Goal: Obtain resource: Download file/media

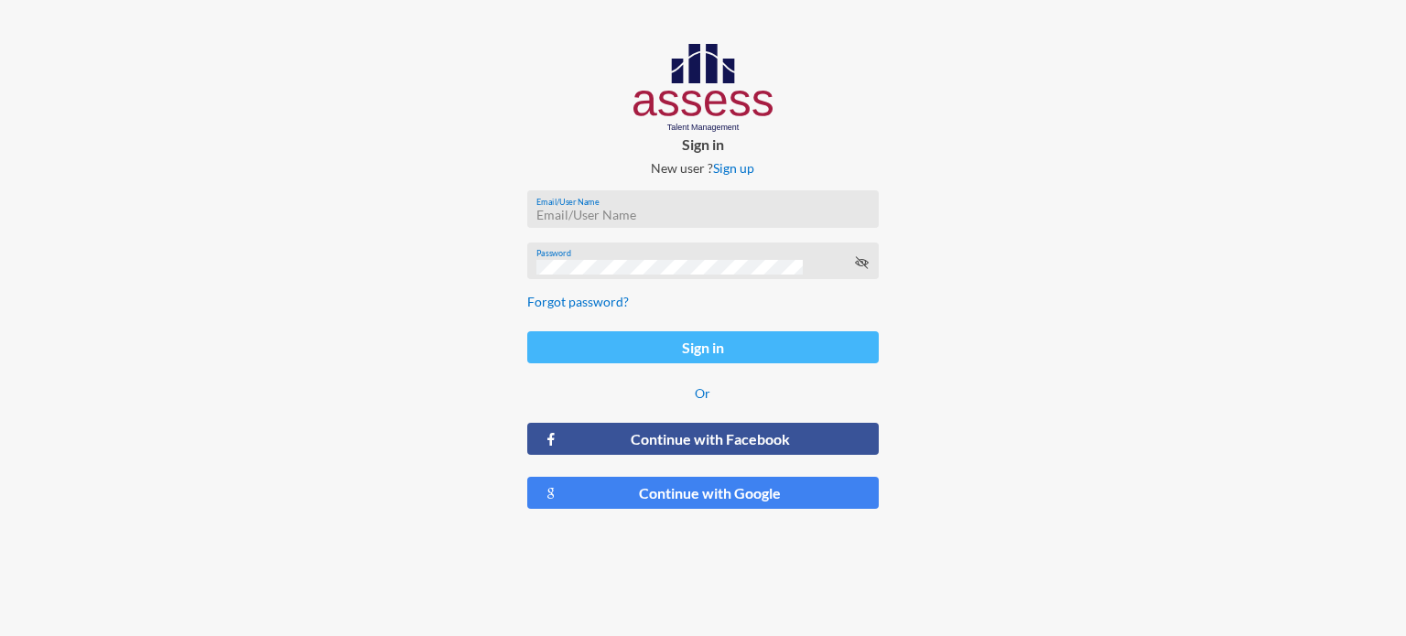
type input "ahmed.mostafaezzat@ibnsina-pharma.com"
click at [652, 351] on button "Sign in" at bounding box center [702, 347] width 351 height 32
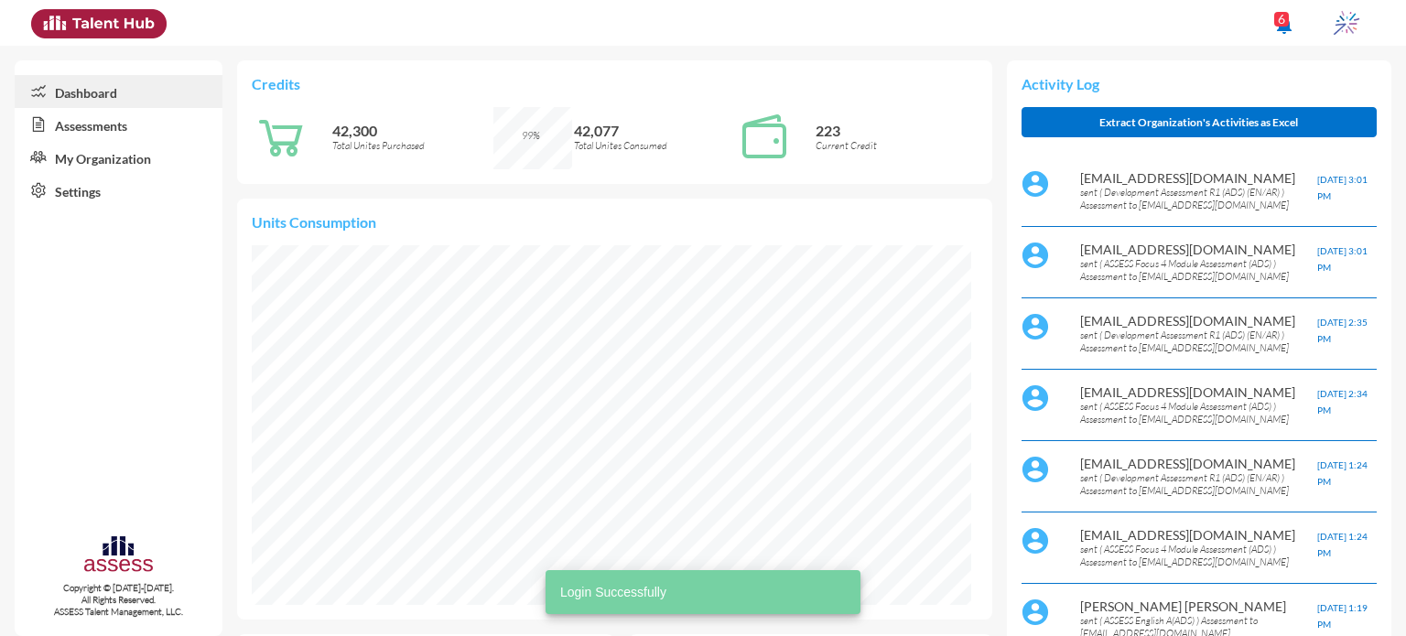
scroll to position [165, 330]
click at [111, 128] on link "Assessments" at bounding box center [119, 124] width 208 height 33
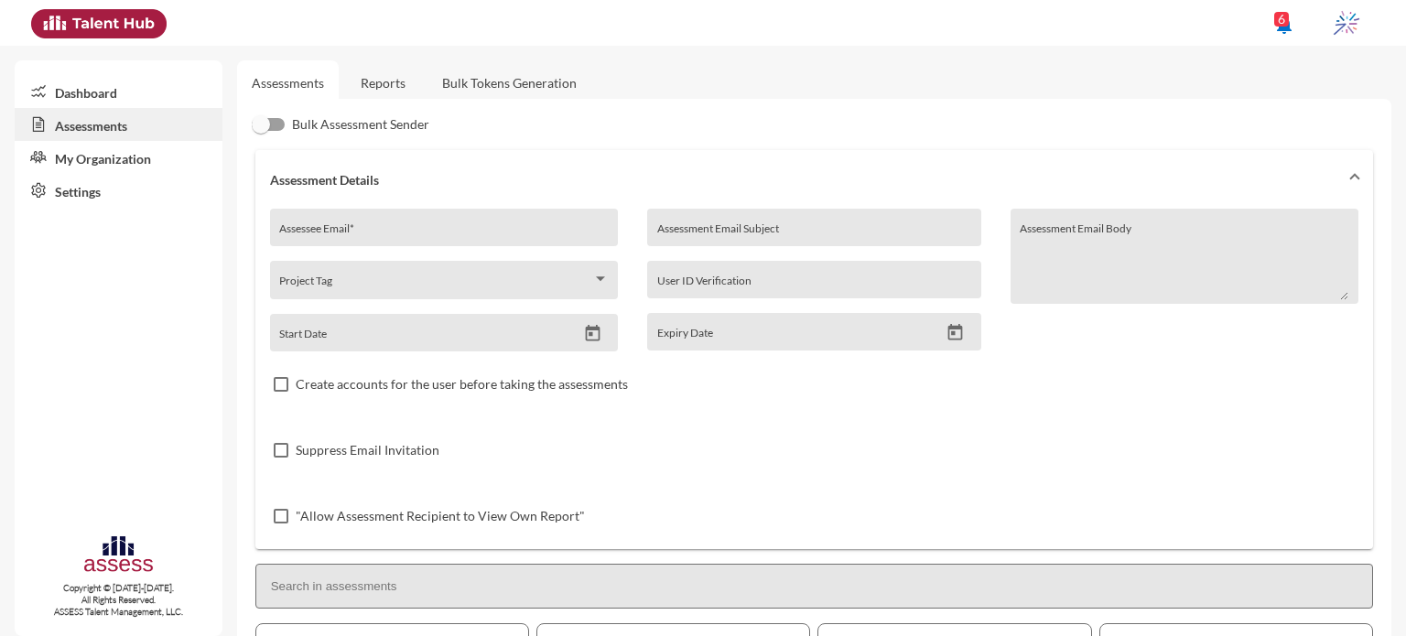
click at [384, 87] on link "Reports" at bounding box center [383, 82] width 74 height 45
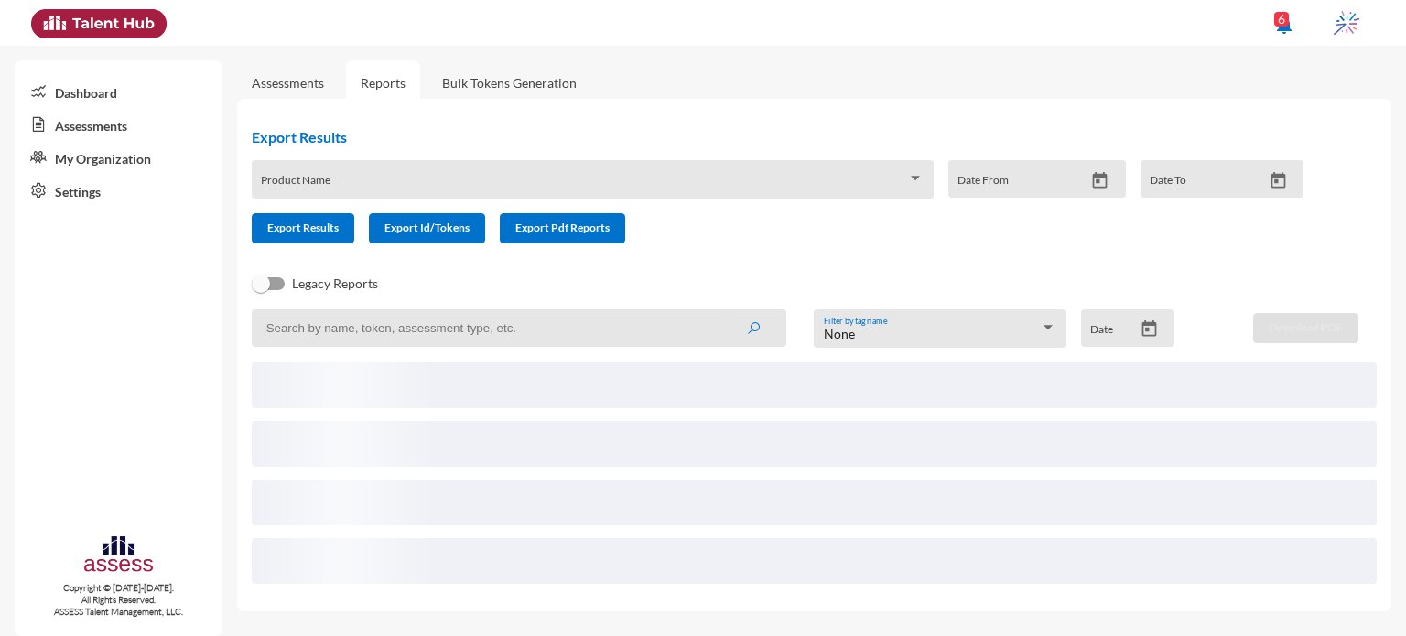
click at [403, 326] on input at bounding box center [519, 328] width 535 height 38
paste input "Ahmed.x.eldesouky@haleon.com"
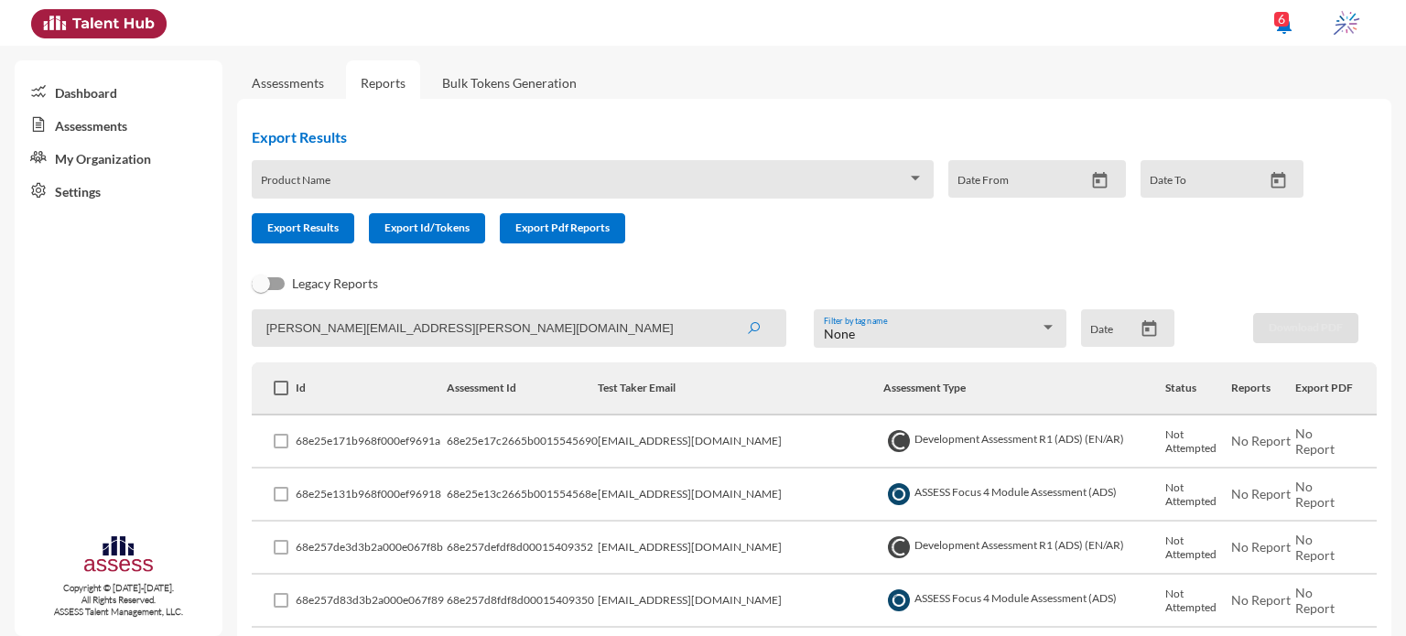
click at [724, 311] on button "submit" at bounding box center [753, 327] width 59 height 33
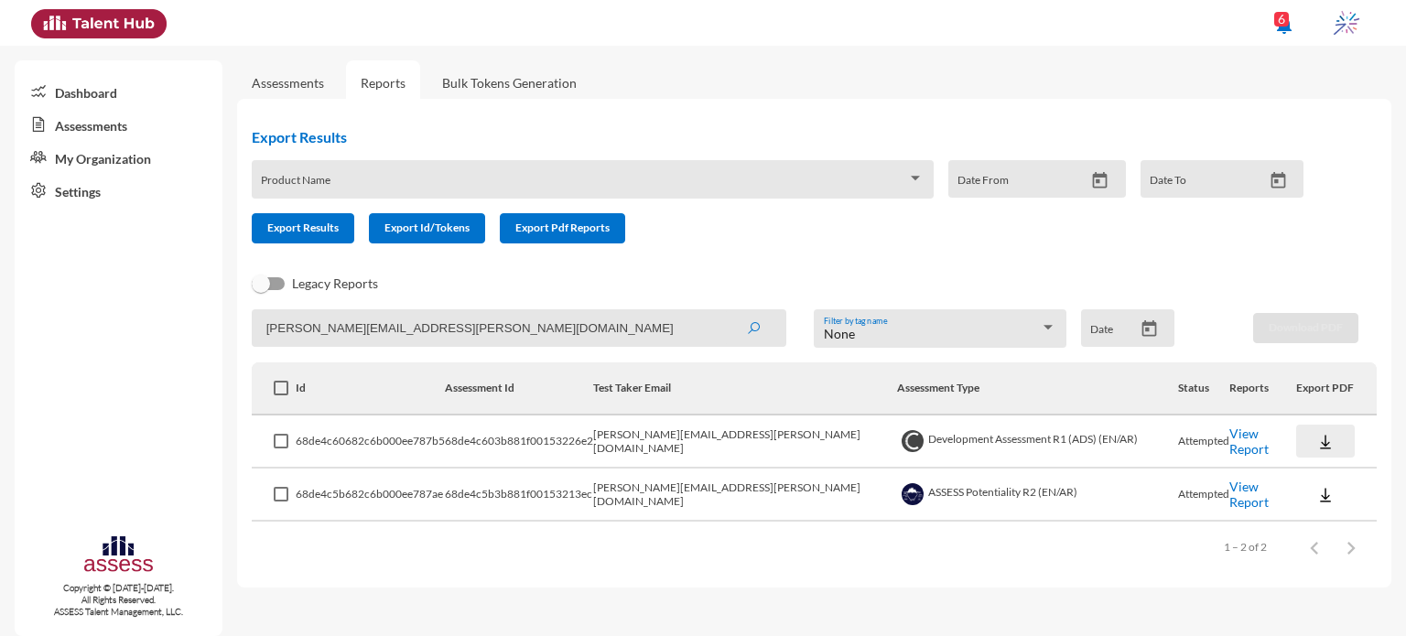
click at [1316, 447] on img at bounding box center [1325, 442] width 18 height 18
click at [1296, 537] on button "Personality / EN" at bounding box center [1343, 546] width 126 height 35
click at [1316, 442] on img at bounding box center [1325, 442] width 18 height 18
click at [1213, 494] on div at bounding box center [703, 318] width 1406 height 636
click at [1229, 494] on link "View Report" at bounding box center [1248, 494] width 39 height 31
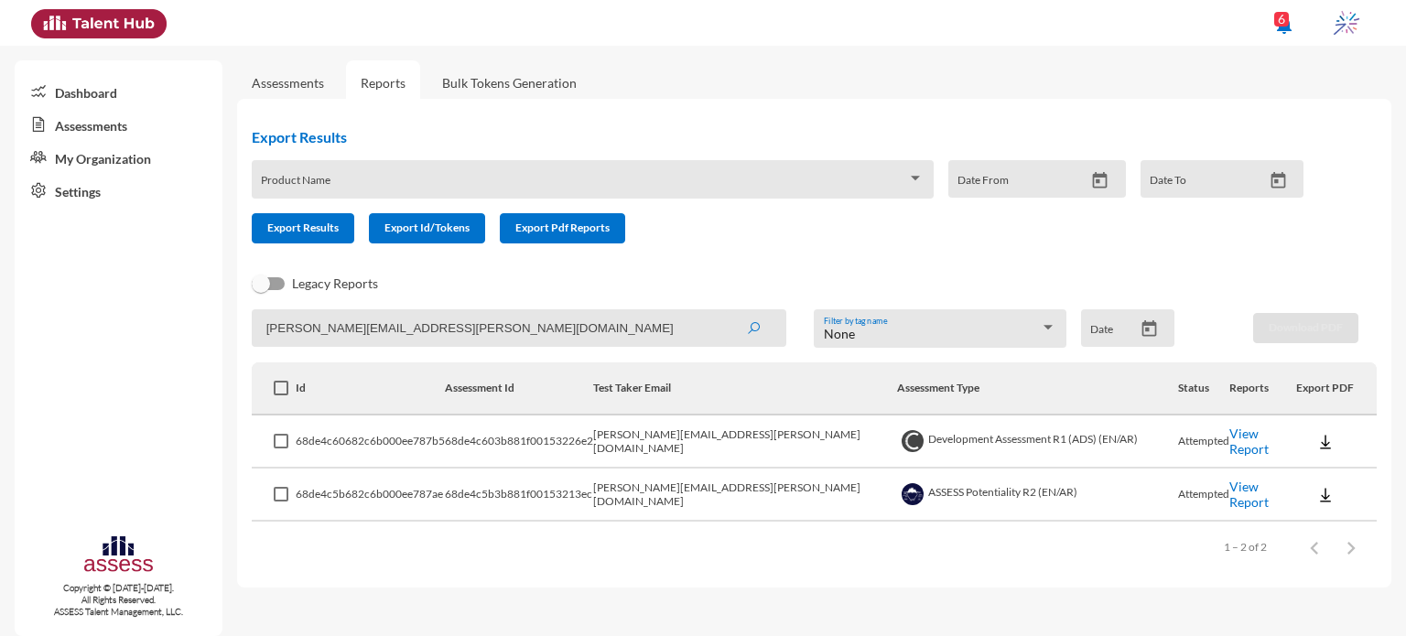
click at [1229, 442] on link "View Report" at bounding box center [1248, 441] width 39 height 31
click at [450, 337] on input "Ahmed.x.eldesouky@haleon.com" at bounding box center [519, 328] width 535 height 38
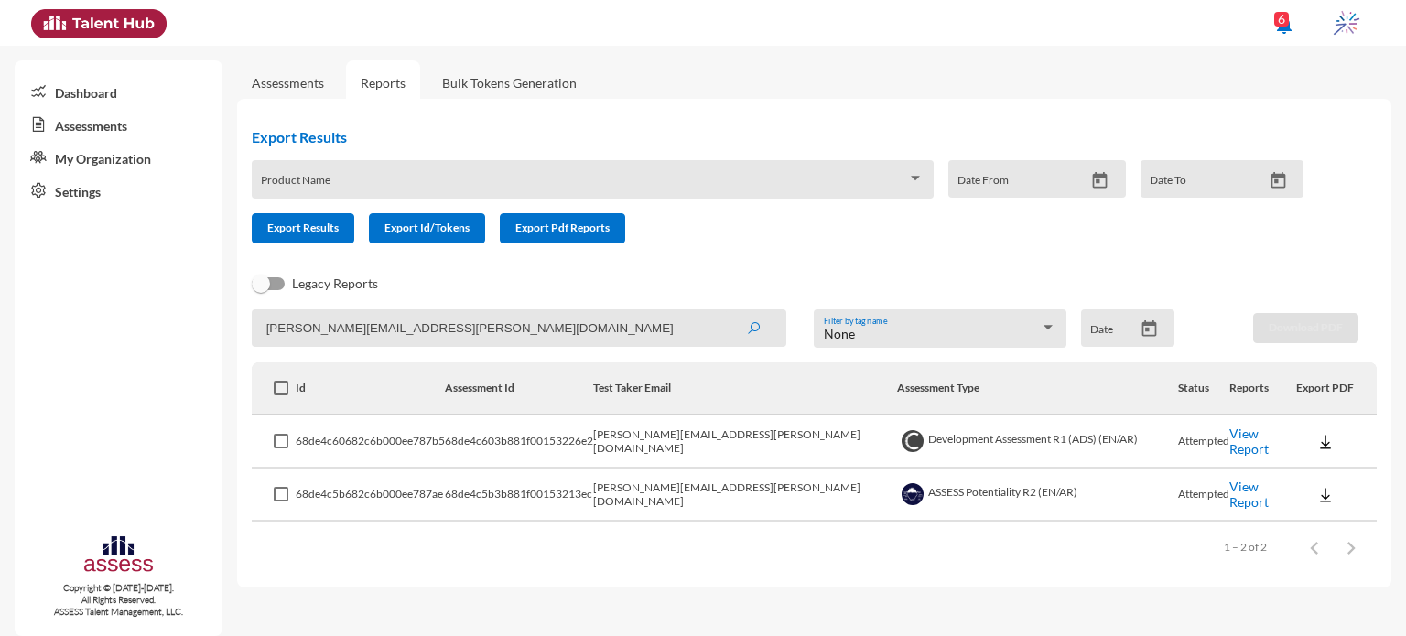
click at [450, 337] on input "Ahmed.x.eldesouky@haleon.com" at bounding box center [519, 328] width 535 height 38
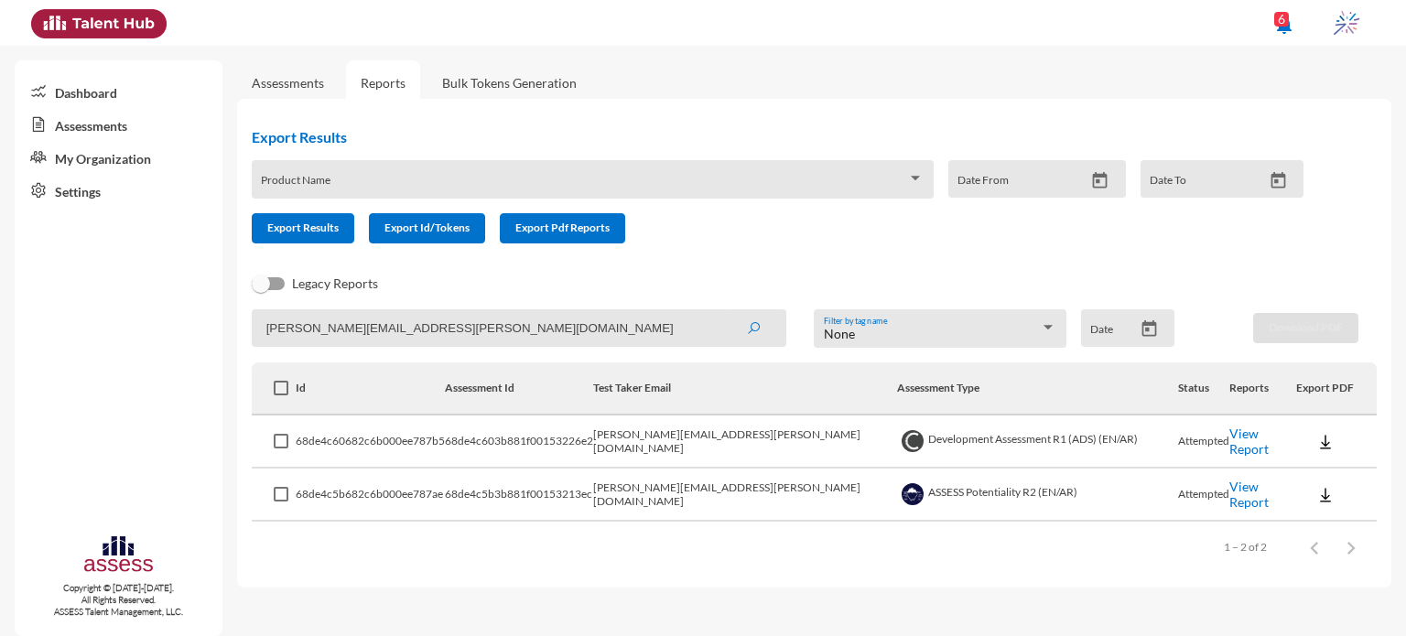
paste input "Mina.x.hakim"
click at [724, 311] on button "submit" at bounding box center [753, 327] width 59 height 33
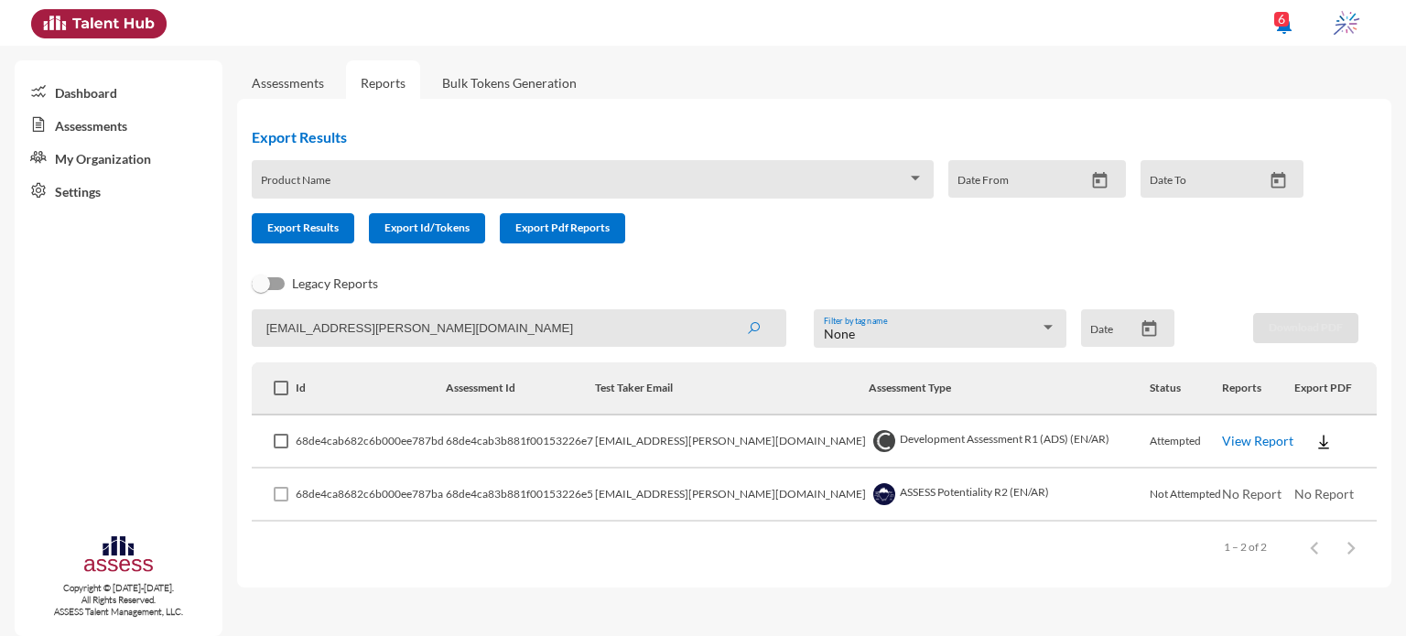
click at [1233, 446] on link "View Report" at bounding box center [1257, 441] width 71 height 16
click at [468, 335] on input "Mina.x.hakim@haleon.com" at bounding box center [519, 328] width 535 height 38
paste input "ena.x.ghalab"
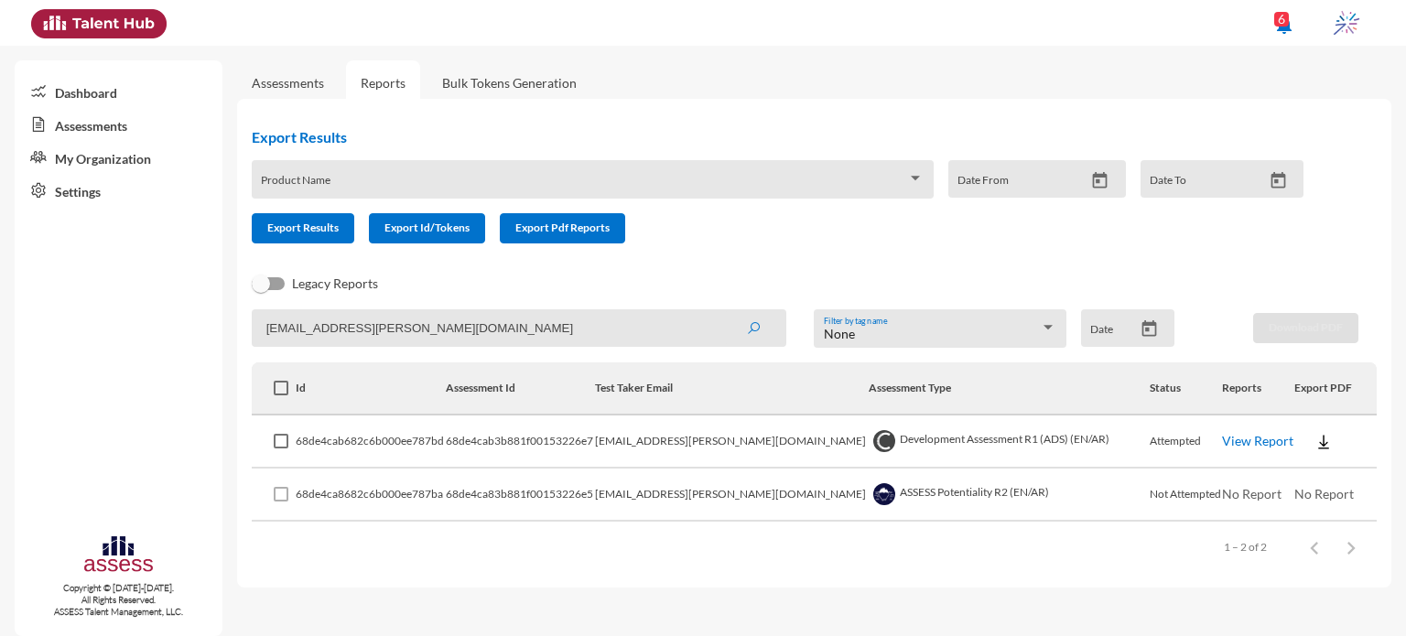
type input "Mena.x.ghalab@haleon.com"
click at [724, 311] on button "submit" at bounding box center [753, 327] width 59 height 33
click at [1225, 446] on link "View Report" at bounding box center [1254, 441] width 71 height 16
click at [1219, 497] on link "View Report" at bounding box center [1254, 494] width 71 height 16
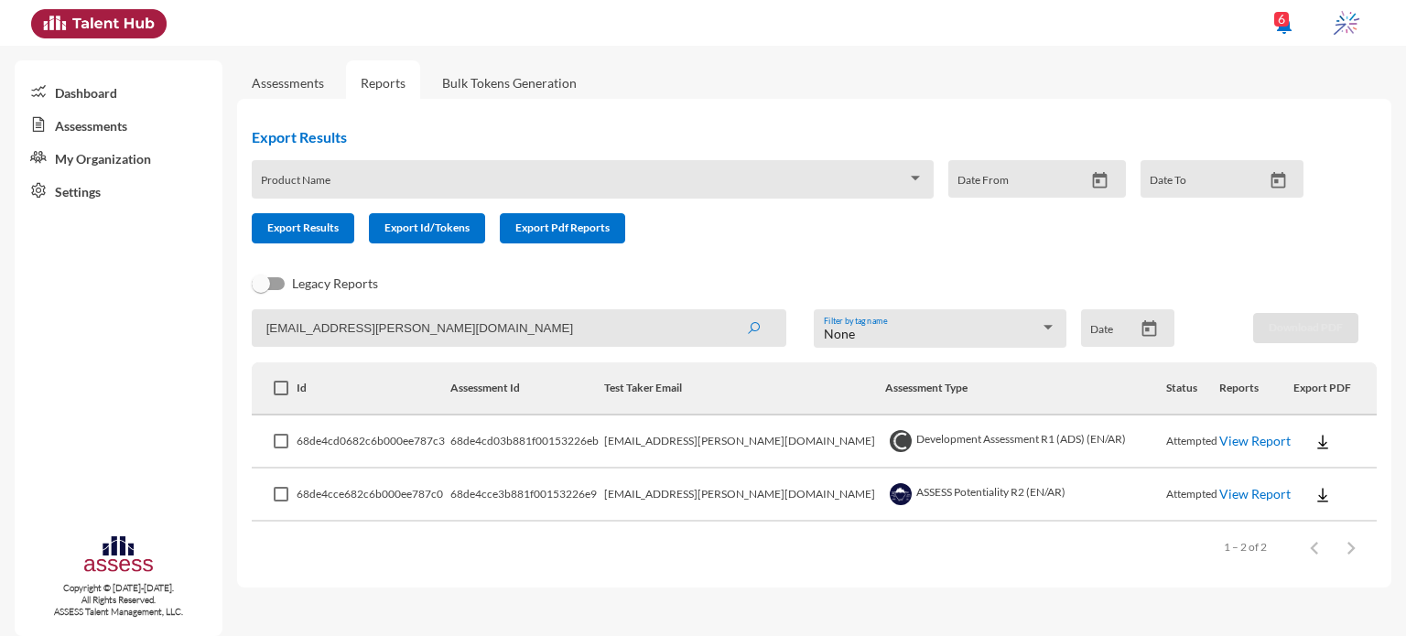
click at [1237, 497] on link "View Report" at bounding box center [1254, 494] width 71 height 16
click at [1219, 490] on link "View Report" at bounding box center [1254, 494] width 71 height 16
click at [1234, 494] on link "View Report" at bounding box center [1254, 494] width 71 height 16
click at [956, 112] on div "Export Results Product Name Date From Date To Export Results Export Id/Tokens E…" at bounding box center [814, 343] width 1154 height 489
click at [1219, 497] on link "View Report" at bounding box center [1254, 494] width 71 height 16
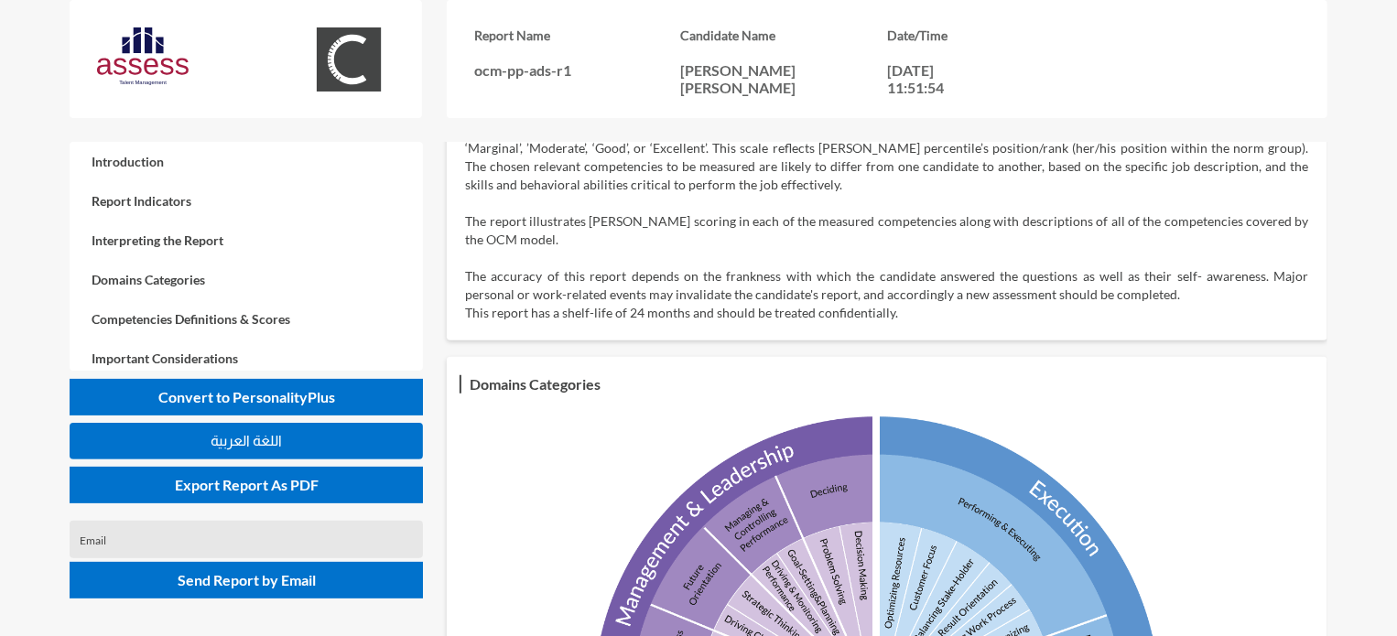
scroll to position [172, 0]
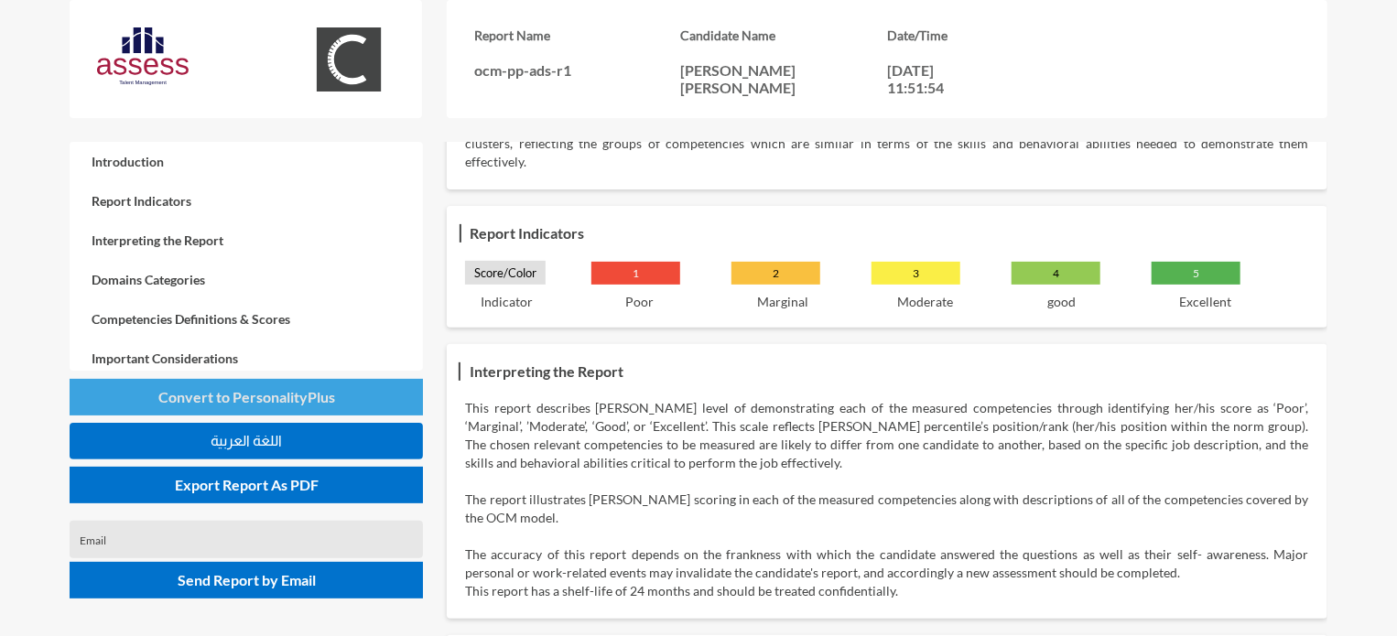
click at [225, 391] on span "Convert to PersonalityPlus" at bounding box center [246, 396] width 177 height 17
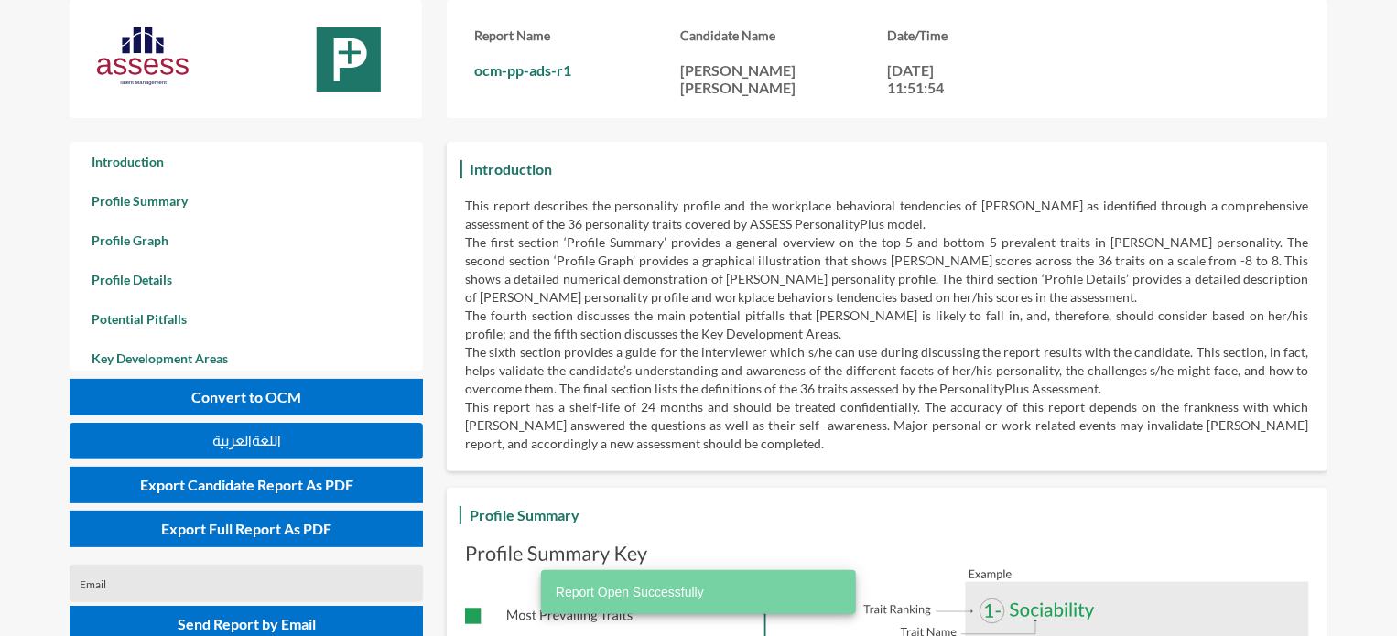
scroll to position [636, 1397]
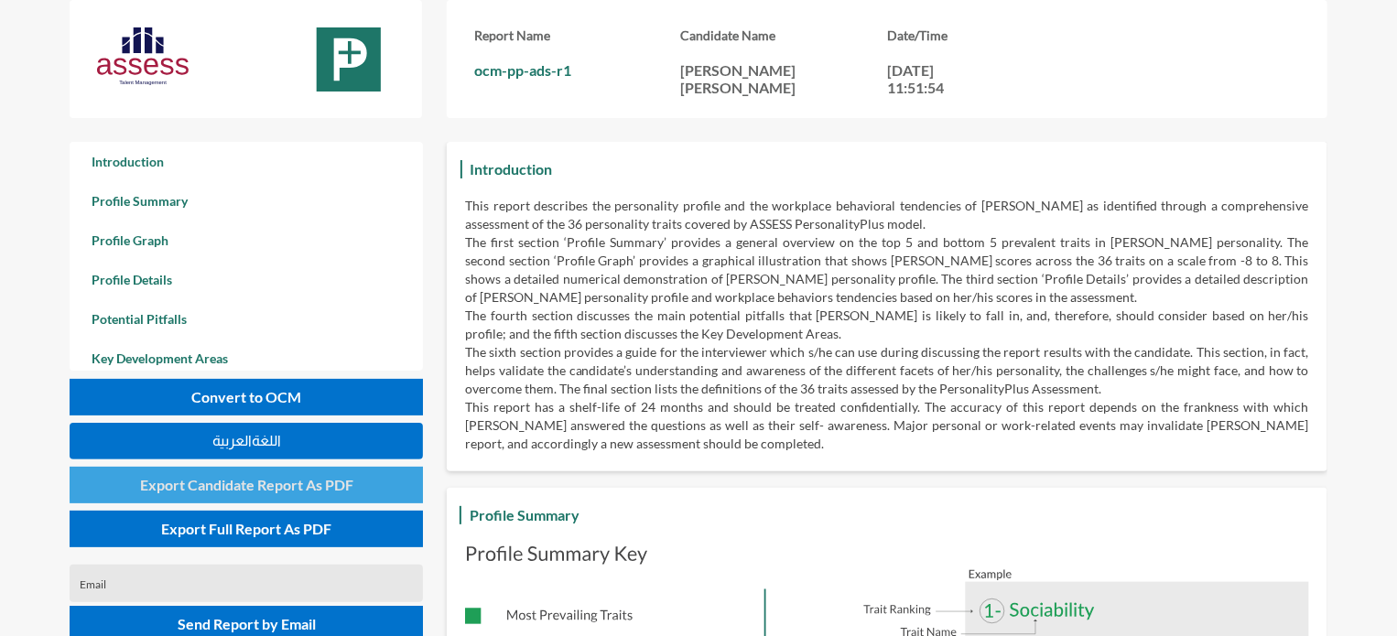
click at [265, 480] on span "Export Candidate Report As PDF" at bounding box center [246, 484] width 213 height 17
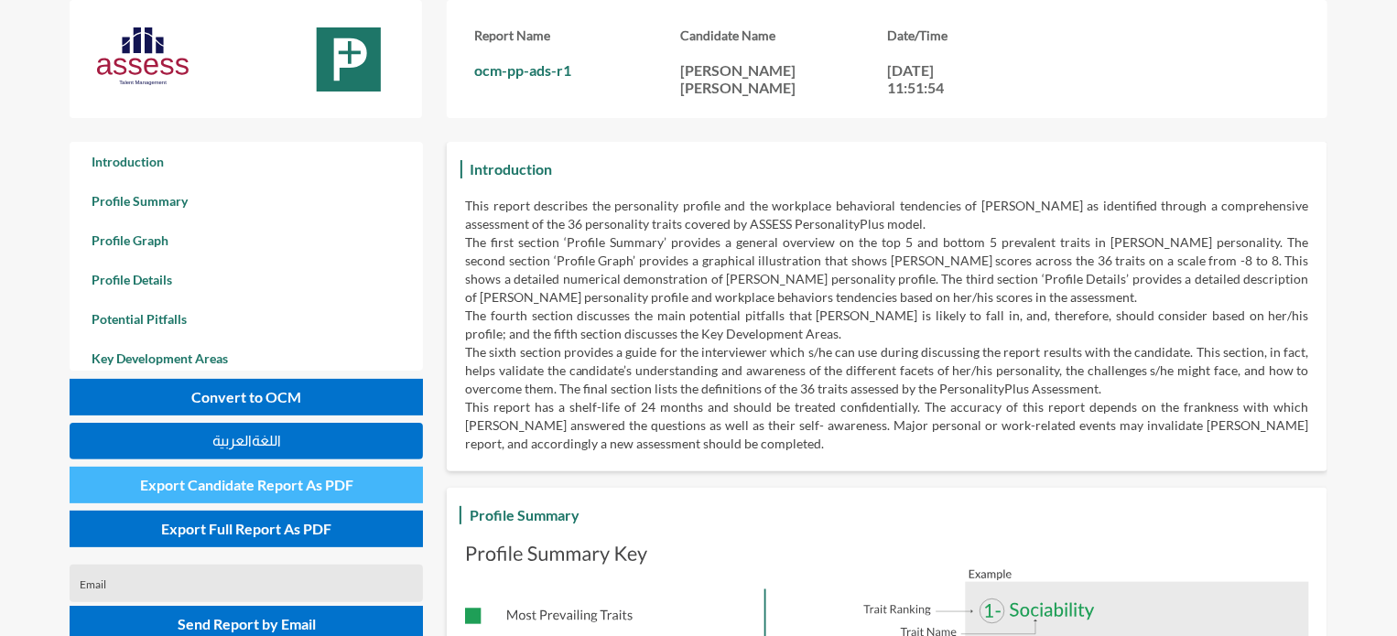
click at [234, 492] on span "Export Candidate Report As PDF" at bounding box center [246, 484] width 213 height 17
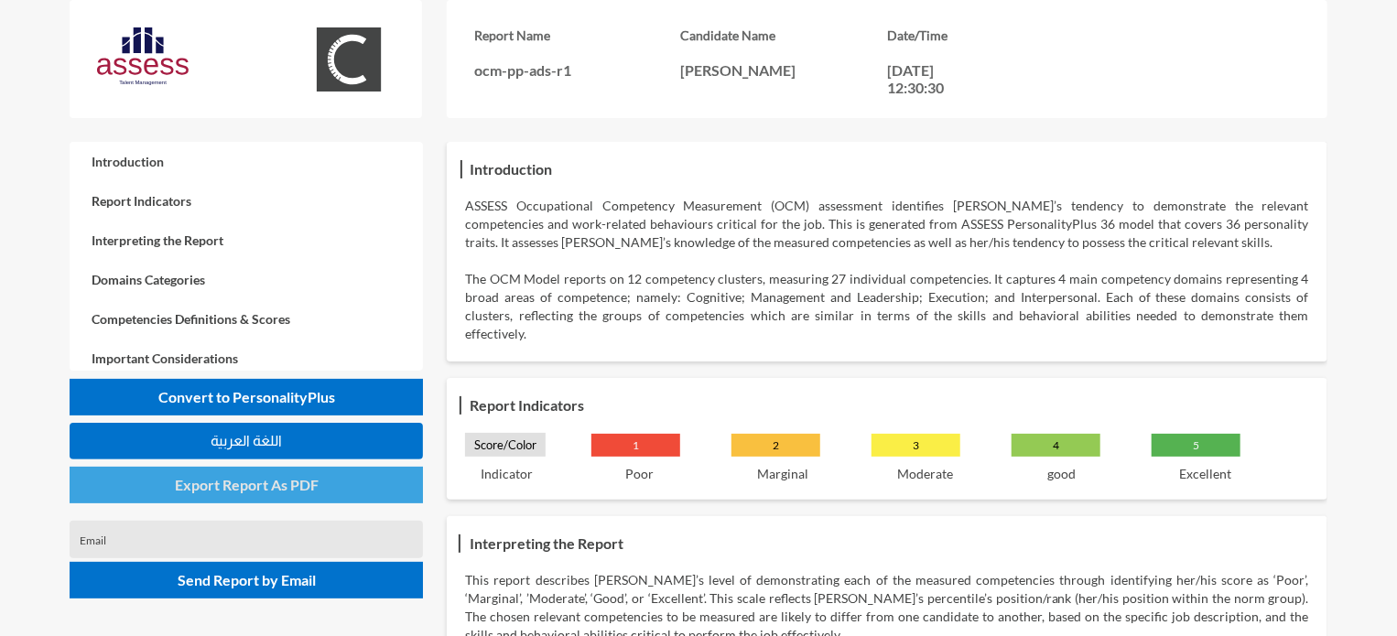
click at [235, 486] on span "Export Report As PDF" at bounding box center [247, 484] width 144 height 17
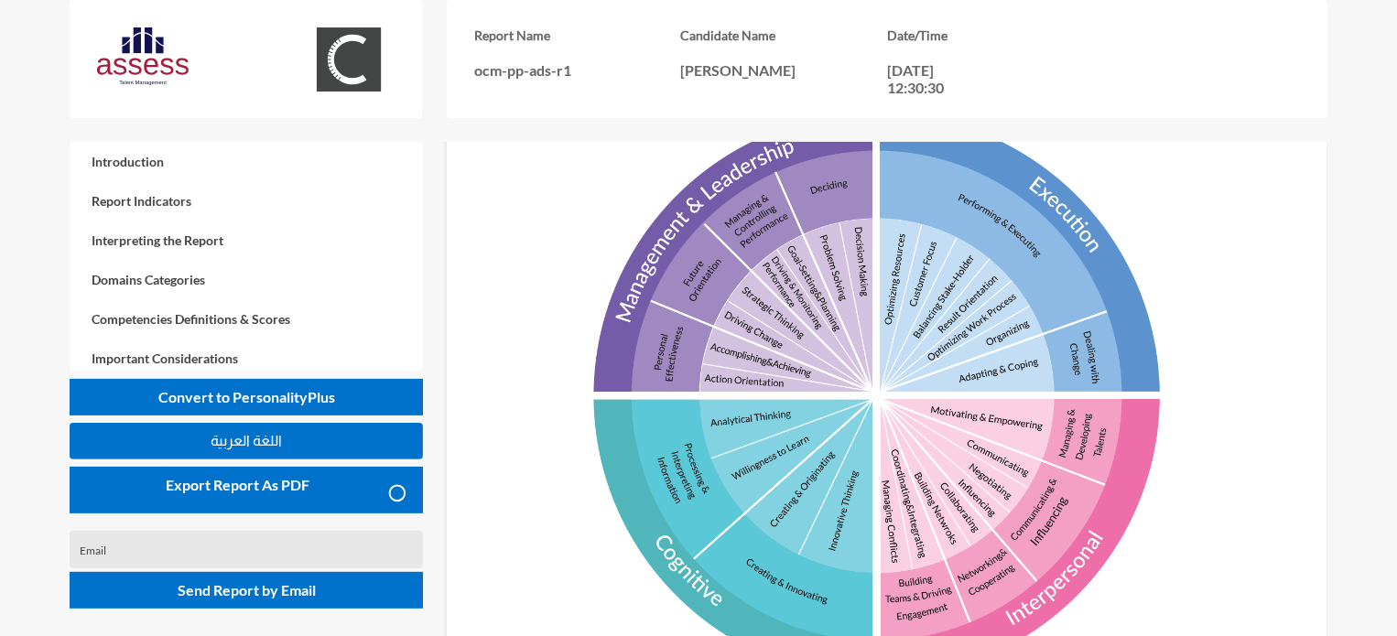
scroll to position [744, 0]
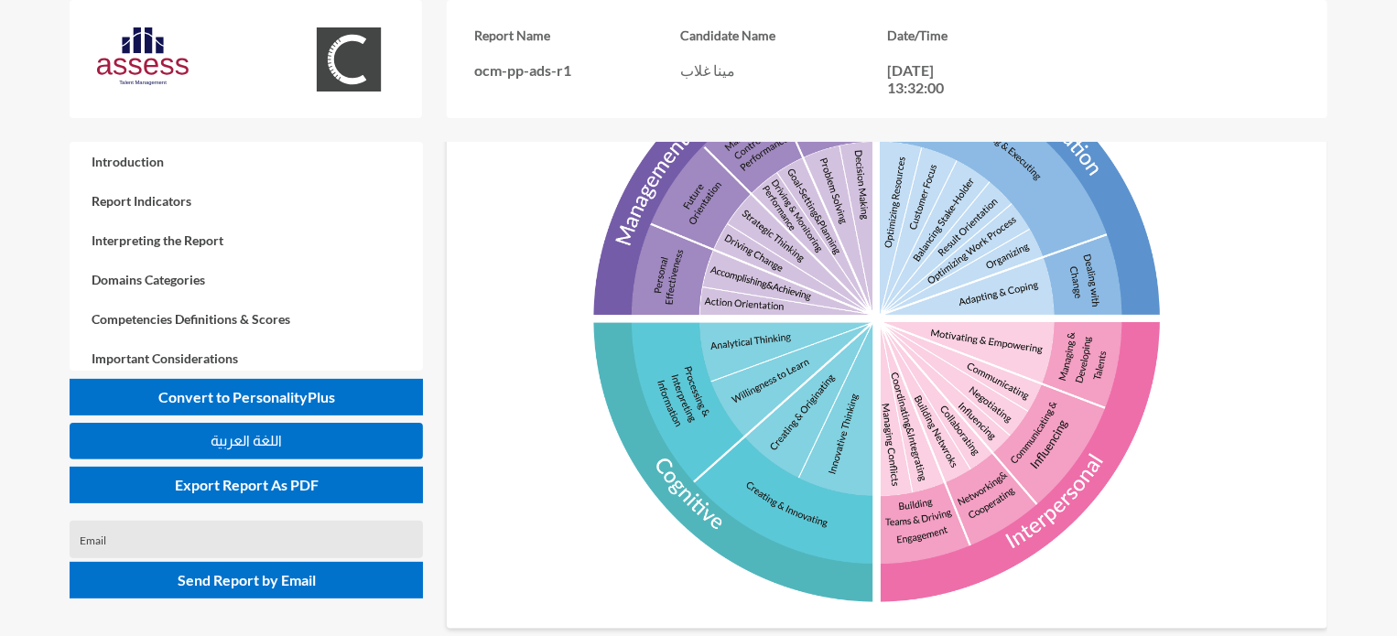
scroll to position [789, 0]
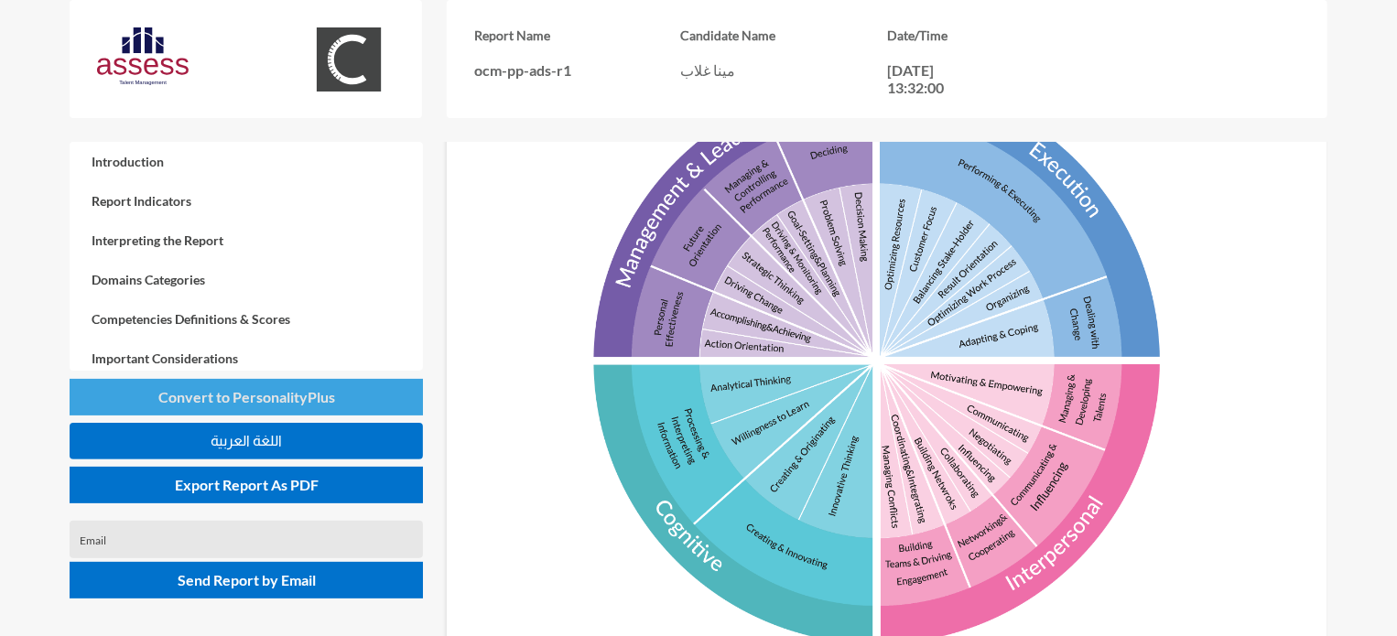
click at [268, 395] on span "Convert to PersonalityPlus" at bounding box center [246, 396] width 177 height 17
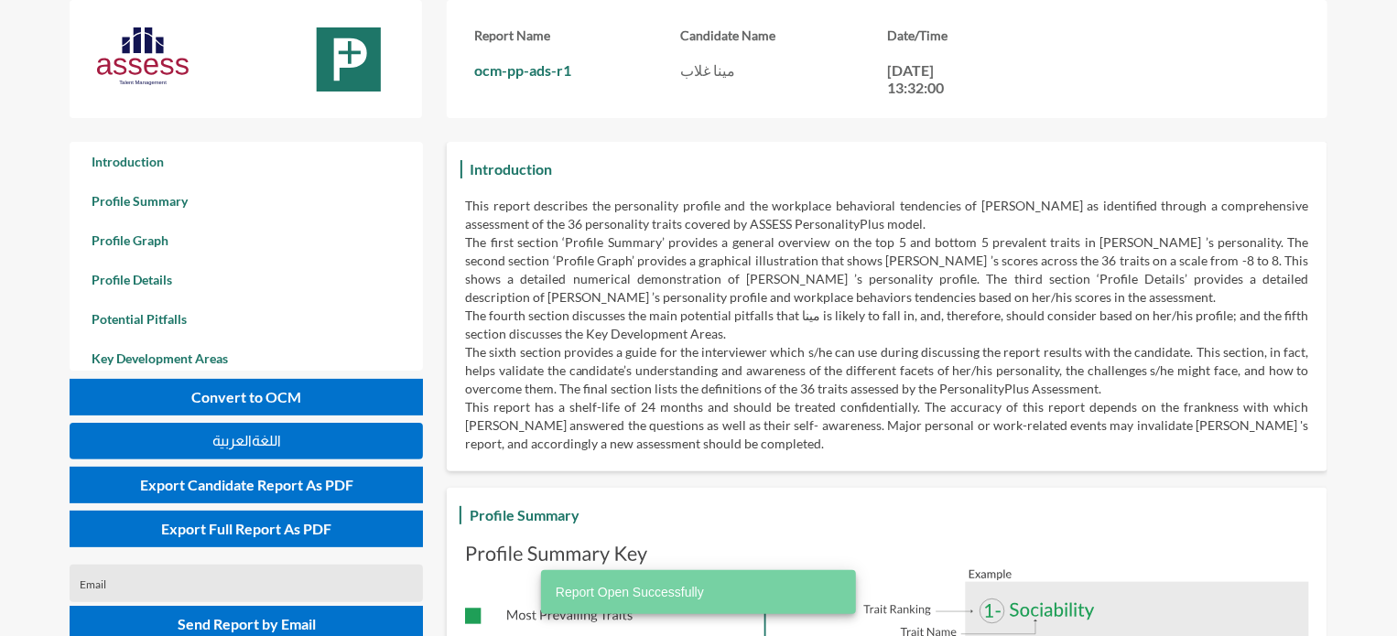
scroll to position [636, 1397]
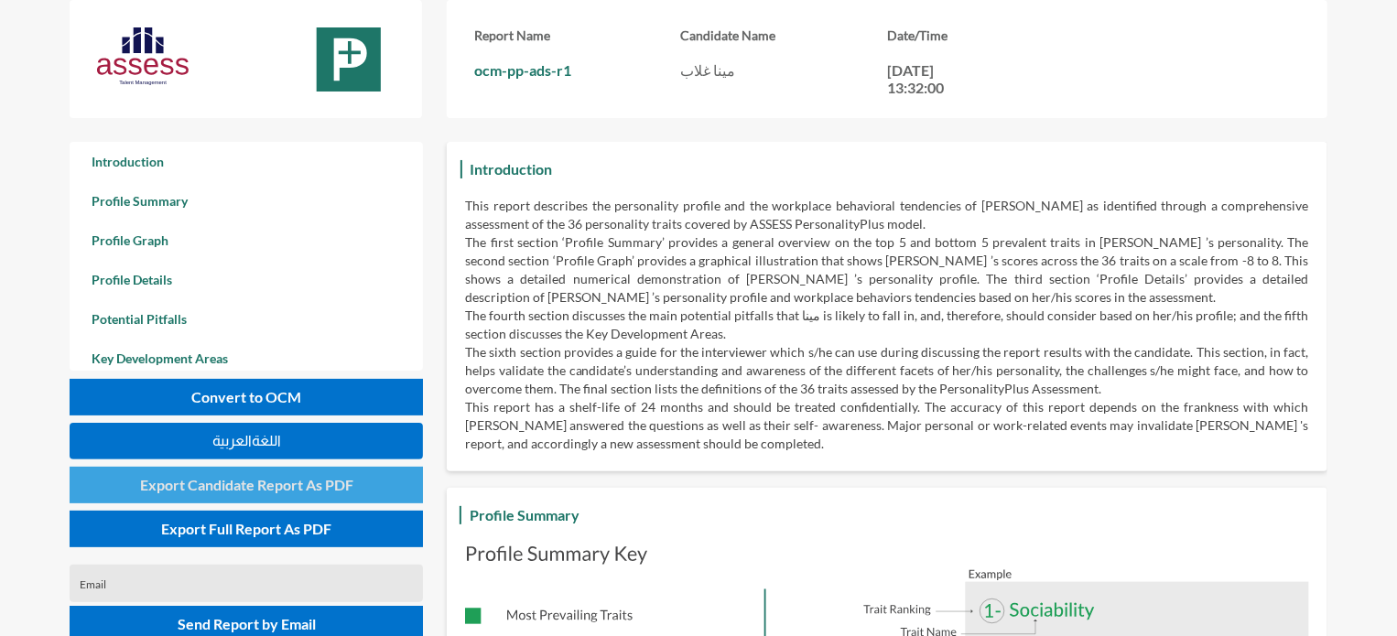
click at [248, 488] on span "Export Candidate Report As PDF" at bounding box center [246, 484] width 213 height 17
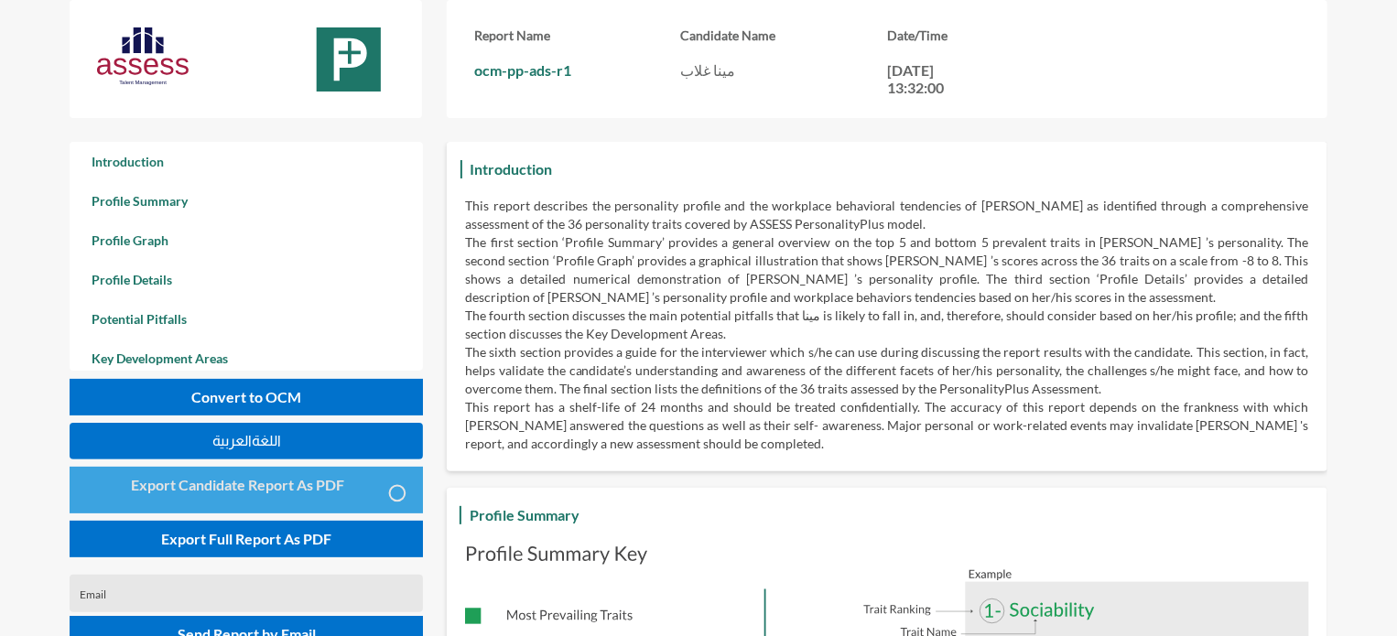
click at [307, 495] on button "Export Candidate Report As PDF" at bounding box center [246, 490] width 353 height 47
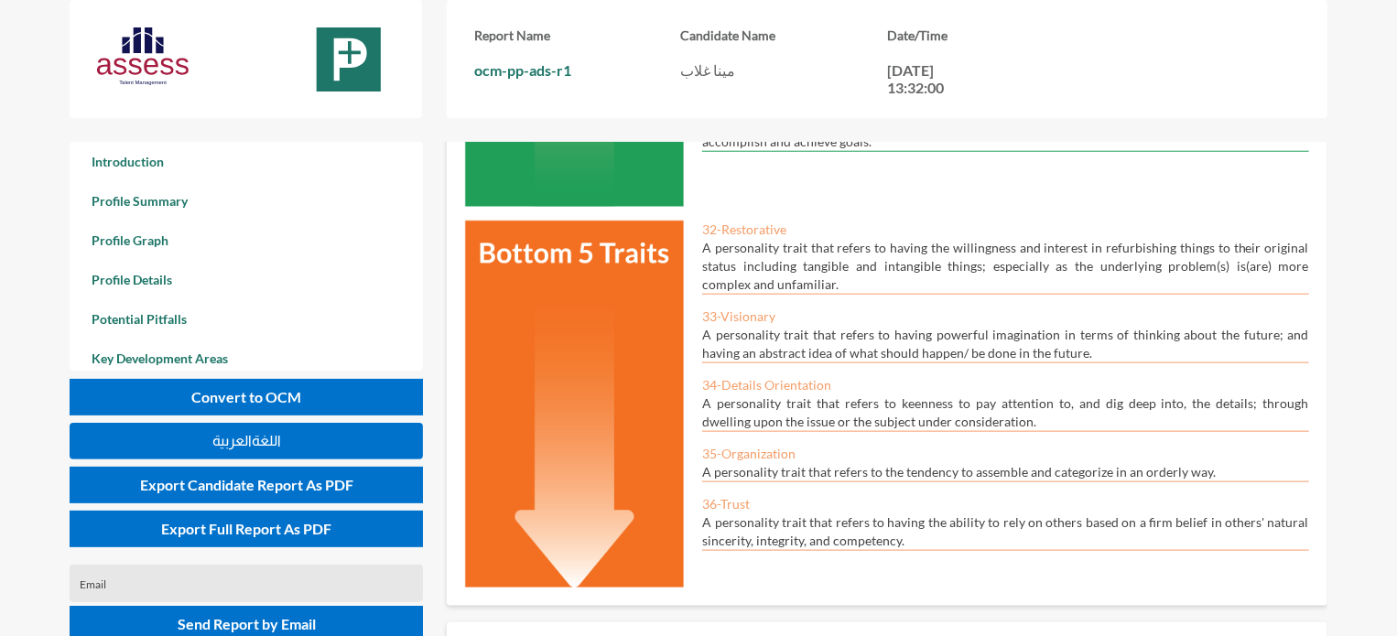
scroll to position [761, 0]
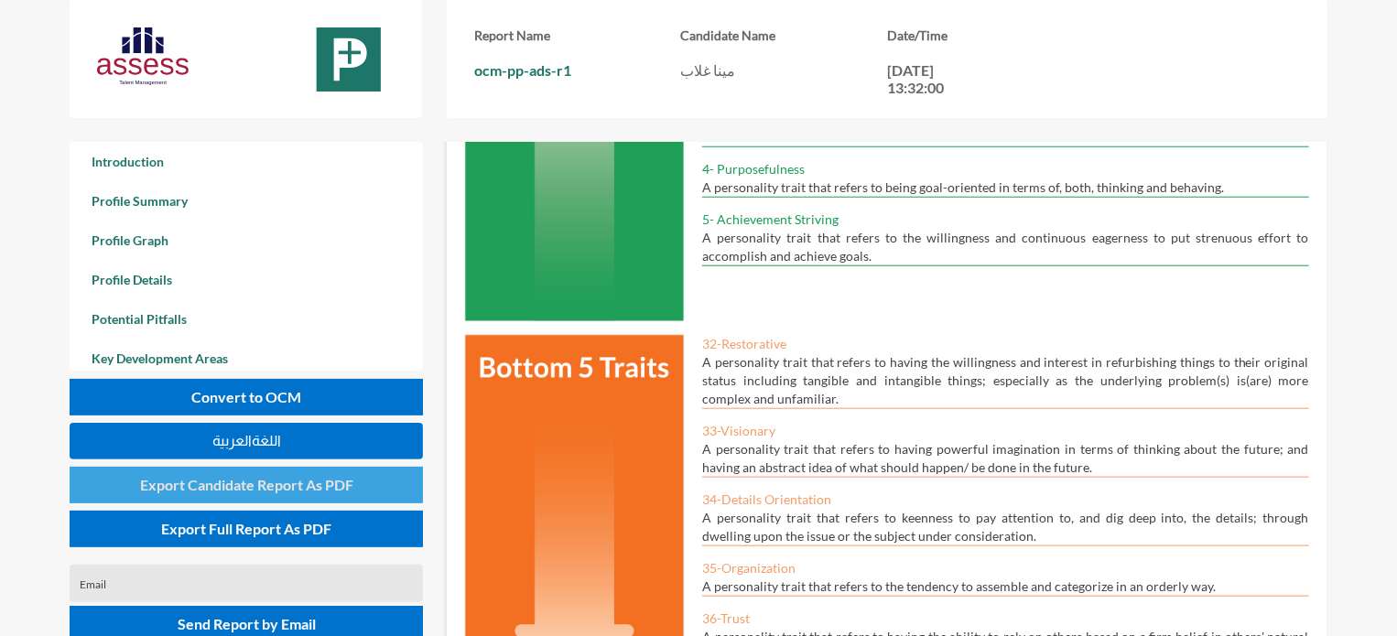
click at [268, 490] on span "Export Candidate Report As PDF" at bounding box center [246, 484] width 213 height 17
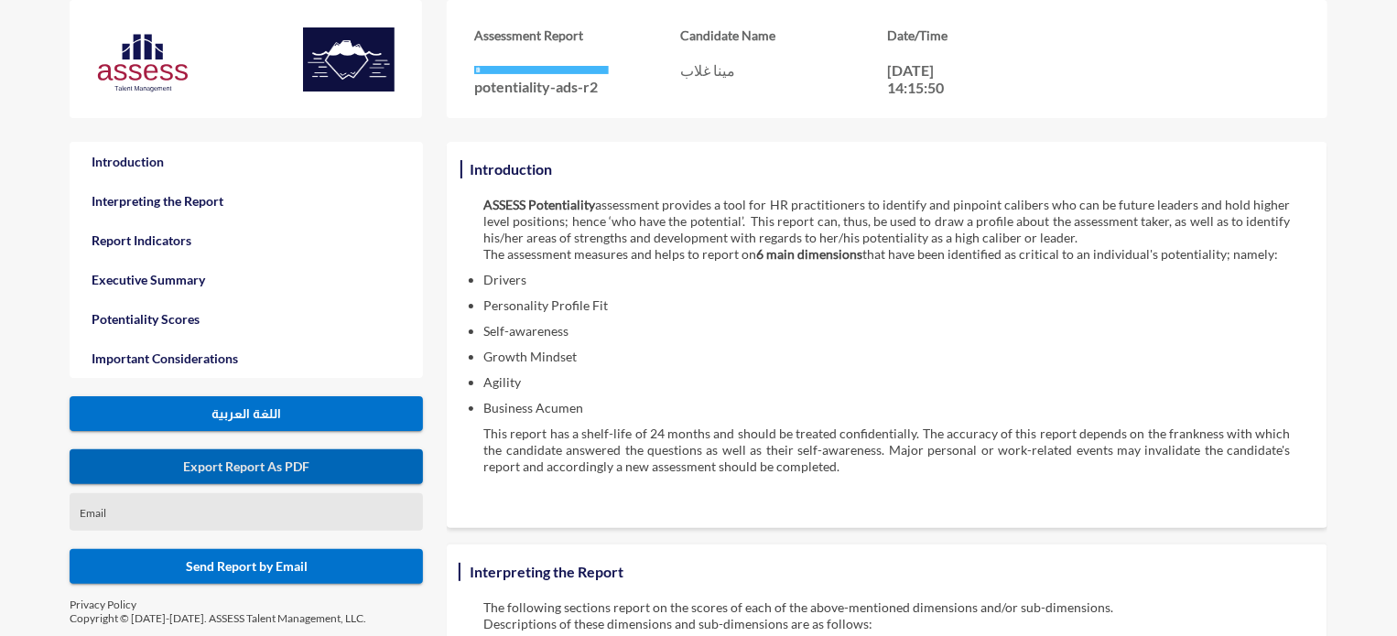
click at [268, 462] on span "Export Report As PDF" at bounding box center [246, 467] width 126 height 16
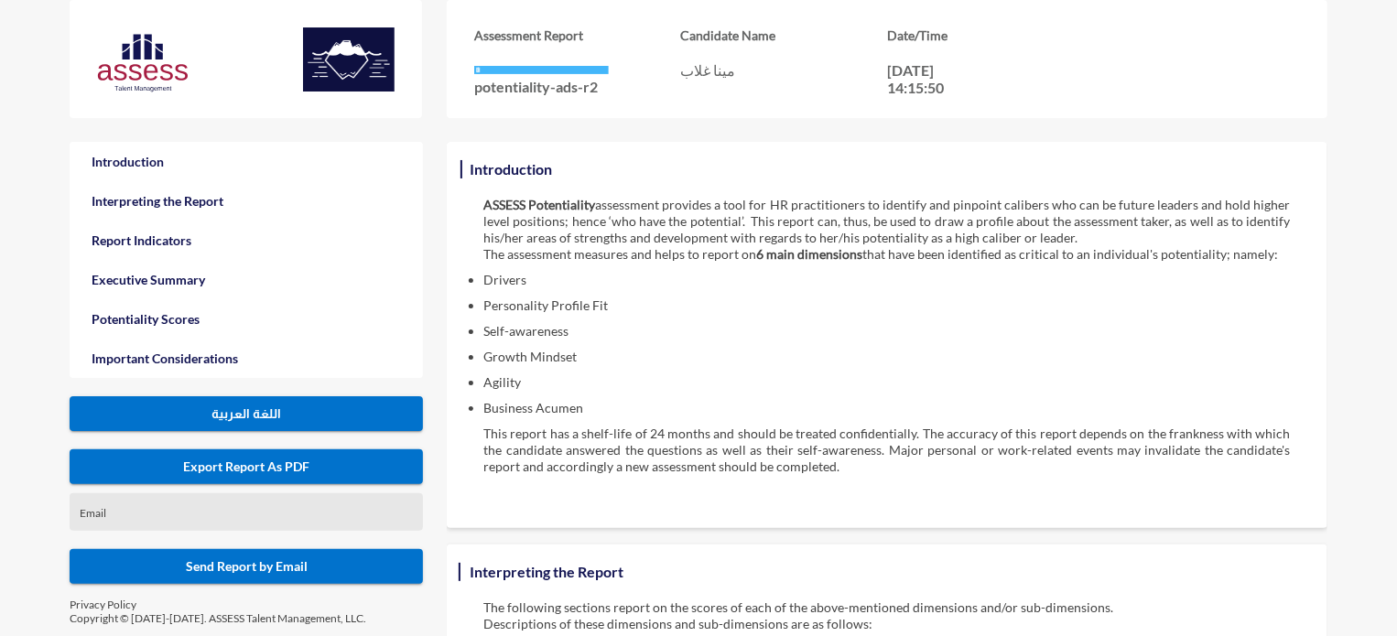
click at [982, 69] on div "Date/Time [DATE] 14:15:50" at bounding box center [990, 61] width 206 height 69
